Goal: Task Accomplishment & Management: Manage account settings

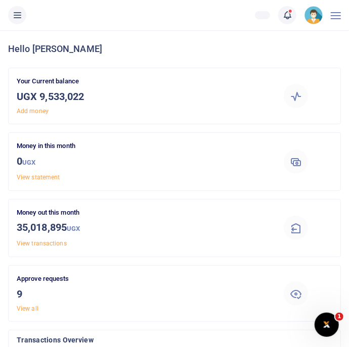
click at [18, 20] on icon at bounding box center [17, 15] width 10 height 11
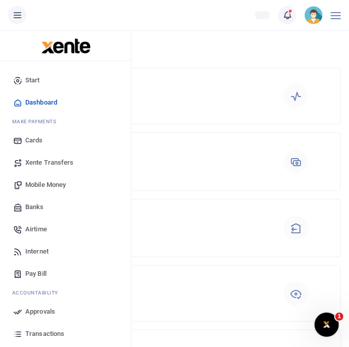
click at [36, 312] on span "Approvals" at bounding box center [40, 312] width 30 height 10
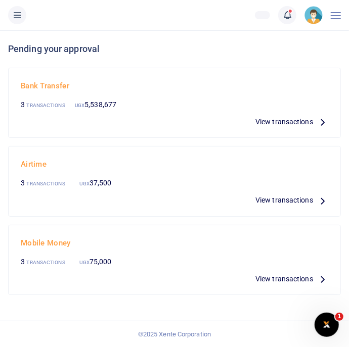
scroll to position [4, 0]
click at [306, 199] on span "View transactions" at bounding box center [284, 199] width 58 height 11
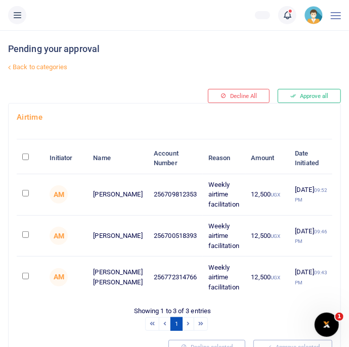
scroll to position [2, 0]
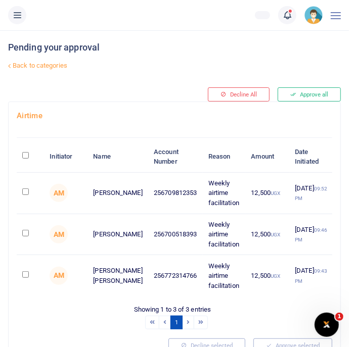
click at [25, 230] on input "checkbox" at bounding box center [25, 233] width 7 height 7
checkbox input "true"
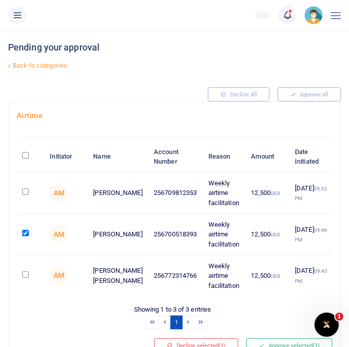
click at [28, 276] on input "checkbox" at bounding box center [25, 274] width 7 height 7
checkbox input "true"
click at [202, 347] on button "Decline selected (2)" at bounding box center [196, 345] width 84 height 14
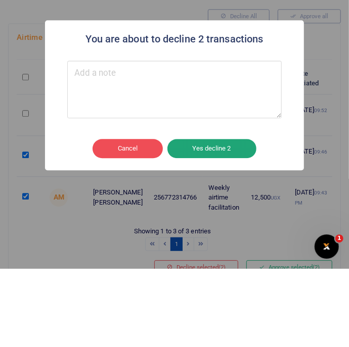
click at [242, 222] on button "Yes decline 2" at bounding box center [211, 226] width 89 height 19
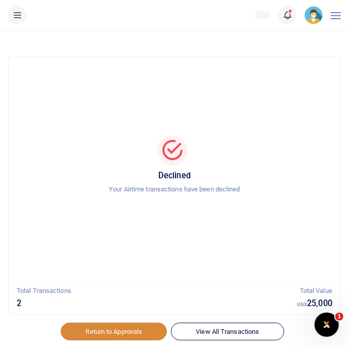
click at [125, 327] on link "Return to Approvals" at bounding box center [114, 331] width 106 height 17
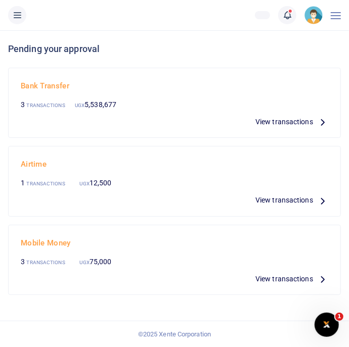
scroll to position [17, 0]
click at [294, 194] on span "View transactions" at bounding box center [284, 199] width 58 height 11
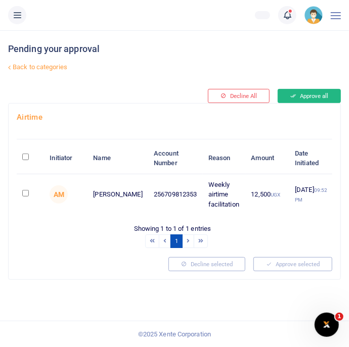
click at [316, 92] on button "Approve all" at bounding box center [308, 96] width 63 height 14
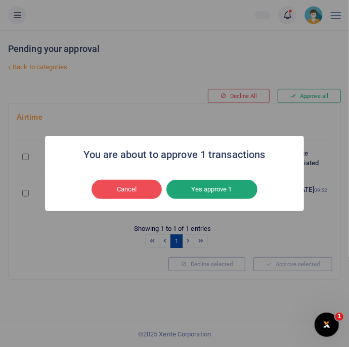
click at [242, 183] on button "Yes approve 1" at bounding box center [211, 189] width 91 height 19
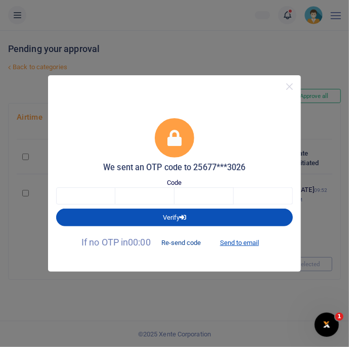
click at [191, 248] on button "Re-send code" at bounding box center [181, 242] width 57 height 17
click at [232, 286] on div "We sent an OTP code to 25677***3026 Code Verify If no OTP in 00:00 Re-send code…" at bounding box center [174, 173] width 349 height 347
click at [215, 295] on div "We sent an OTP code to 25677***3026 Code Verify If no OTP in 00:00 Re-send code…" at bounding box center [174, 173] width 349 height 347
click at [199, 241] on button "Re-send code" at bounding box center [181, 242] width 57 height 17
click at [236, 285] on div "We sent an OTP code to 25677***3026 Code Verify If no OTP in 00:00 Re-send code…" at bounding box center [174, 173] width 349 height 347
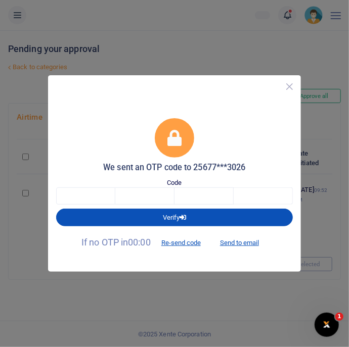
click at [291, 86] on button "Close" at bounding box center [289, 86] width 15 height 15
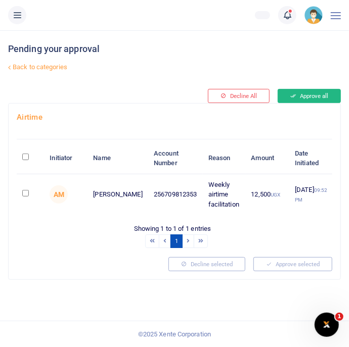
click at [322, 91] on button "Approve all" at bounding box center [308, 96] width 63 height 14
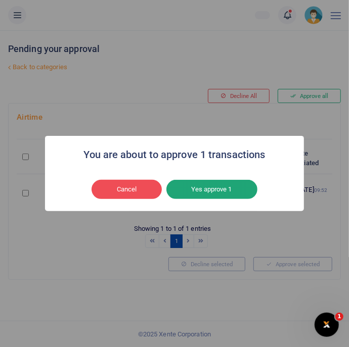
click at [227, 187] on button "Yes approve 1" at bounding box center [211, 189] width 91 height 19
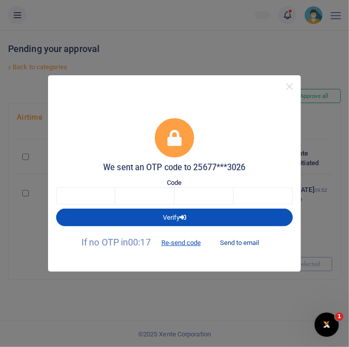
click at [252, 240] on button "Send to email" at bounding box center [239, 242] width 56 height 17
click at [97, 194] on input "text" at bounding box center [85, 195] width 59 height 17
type input "6"
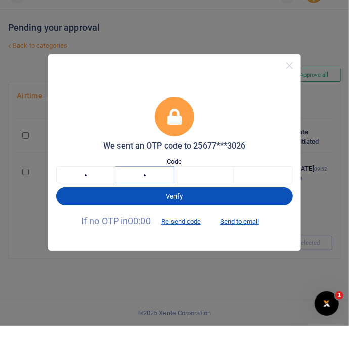
type input "6"
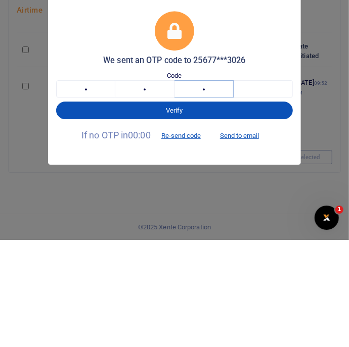
type input "0"
type input "3"
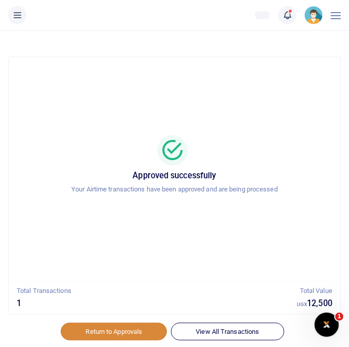
click at [136, 324] on link "Return to Approvals" at bounding box center [114, 331] width 106 height 17
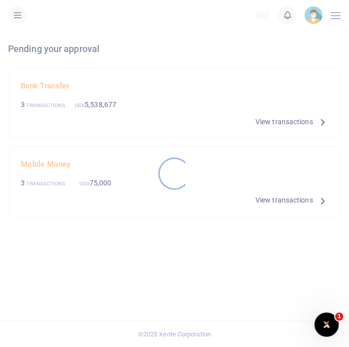
scroll to position [5, 0]
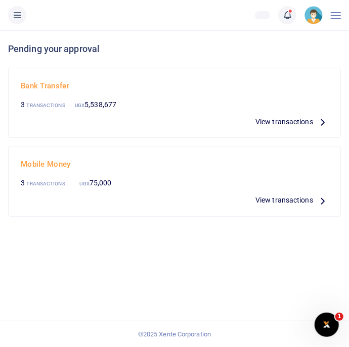
click at [307, 194] on span "View transactions" at bounding box center [284, 199] width 58 height 11
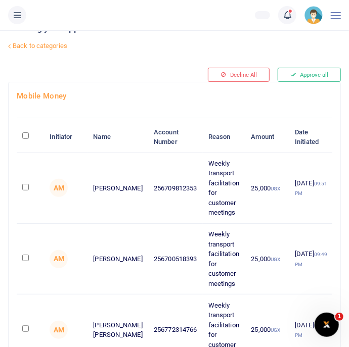
scroll to position [23, 0]
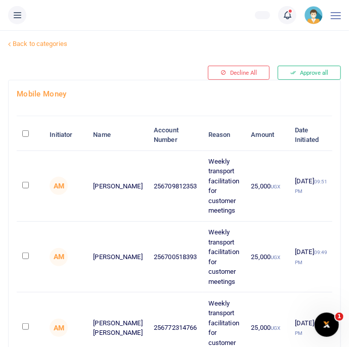
click at [25, 253] on input "checkbox" at bounding box center [25, 256] width 7 height 7
checkbox input "true"
click at [28, 327] on input "checkbox" at bounding box center [25, 326] width 7 height 7
checkbox input "true"
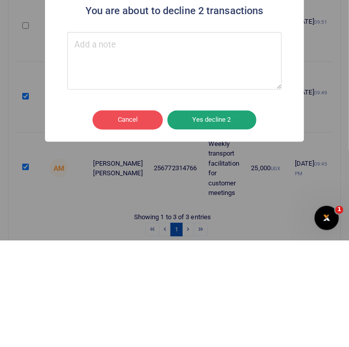
click at [233, 226] on button "Yes decline 2" at bounding box center [211, 226] width 89 height 19
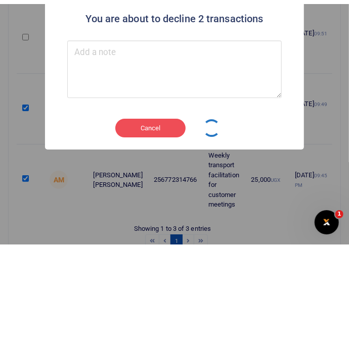
scroll to position [76, 0]
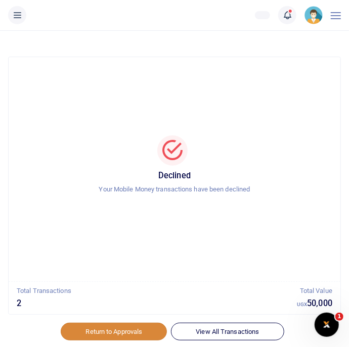
click at [120, 331] on link "Return to Approvals" at bounding box center [114, 331] width 106 height 17
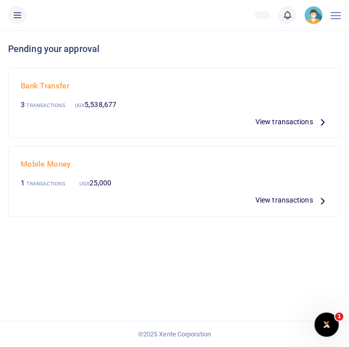
click at [302, 203] on span "View transactions" at bounding box center [284, 199] width 58 height 11
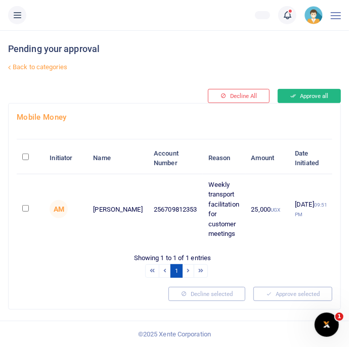
click at [312, 97] on button "Approve all" at bounding box center [308, 96] width 63 height 14
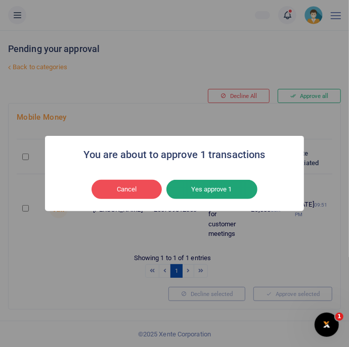
click at [234, 193] on button "Yes approve 1" at bounding box center [211, 189] width 91 height 19
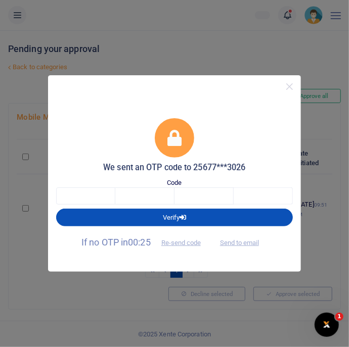
click at [241, 240] on span "Send to email" at bounding box center [239, 242] width 56 height 11
click at [245, 238] on span "Send to email" at bounding box center [239, 242] width 56 height 11
click at [242, 129] on div "We sent an OTP code to 25677***3026" at bounding box center [174, 145] width 236 height 55
click at [248, 242] on button "Send to email" at bounding box center [239, 242] width 56 height 17
click at [90, 192] on input "text" at bounding box center [85, 195] width 59 height 17
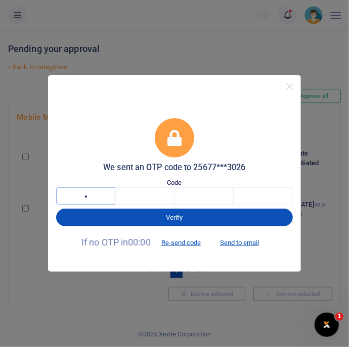
type input "8"
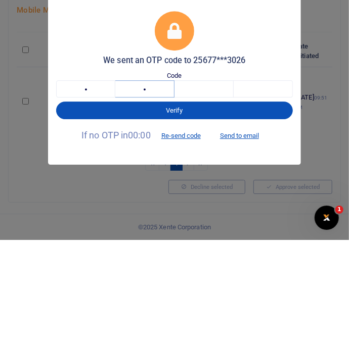
type input "6"
type input "1"
type input "8"
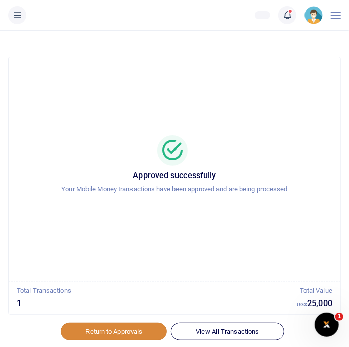
click at [131, 328] on link "Return to Approvals" at bounding box center [114, 331] width 106 height 17
